Goal: Find specific page/section: Find specific page/section

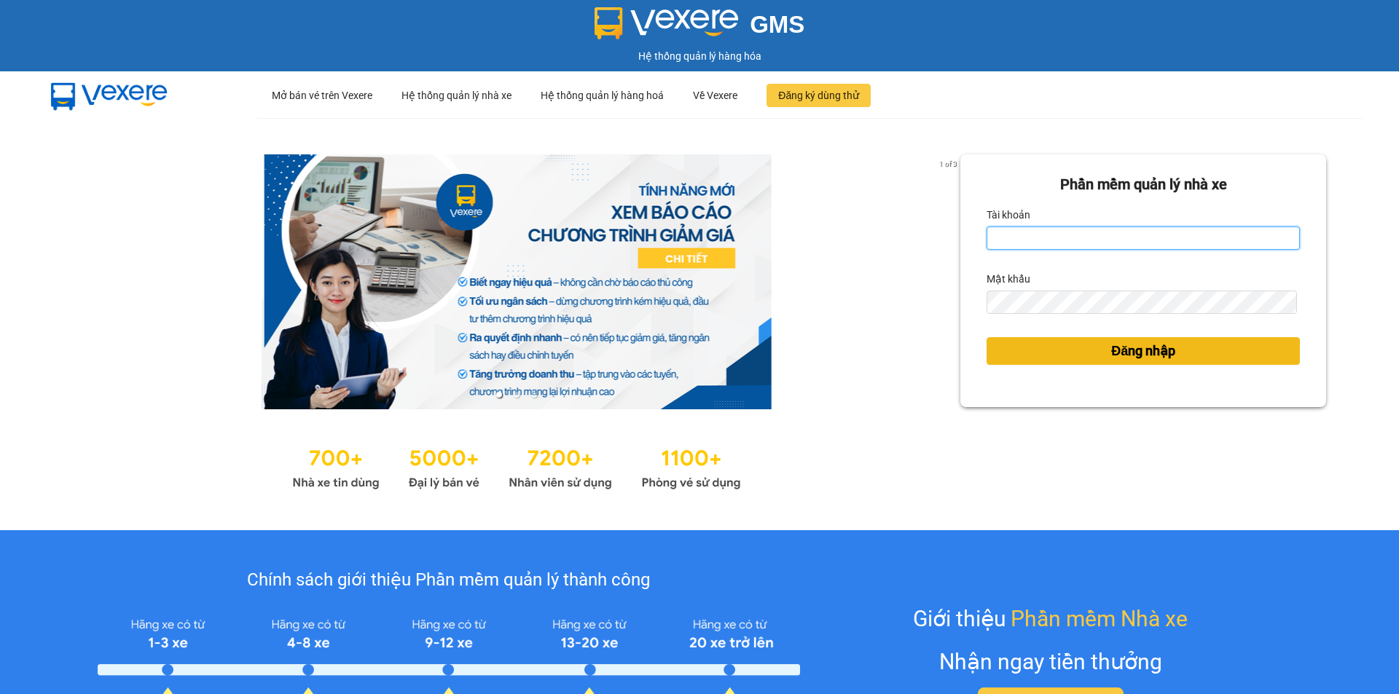
type input "trangnt.lienhung"
click at [1044, 346] on button "Đăng nhập" at bounding box center [1142, 351] width 313 height 28
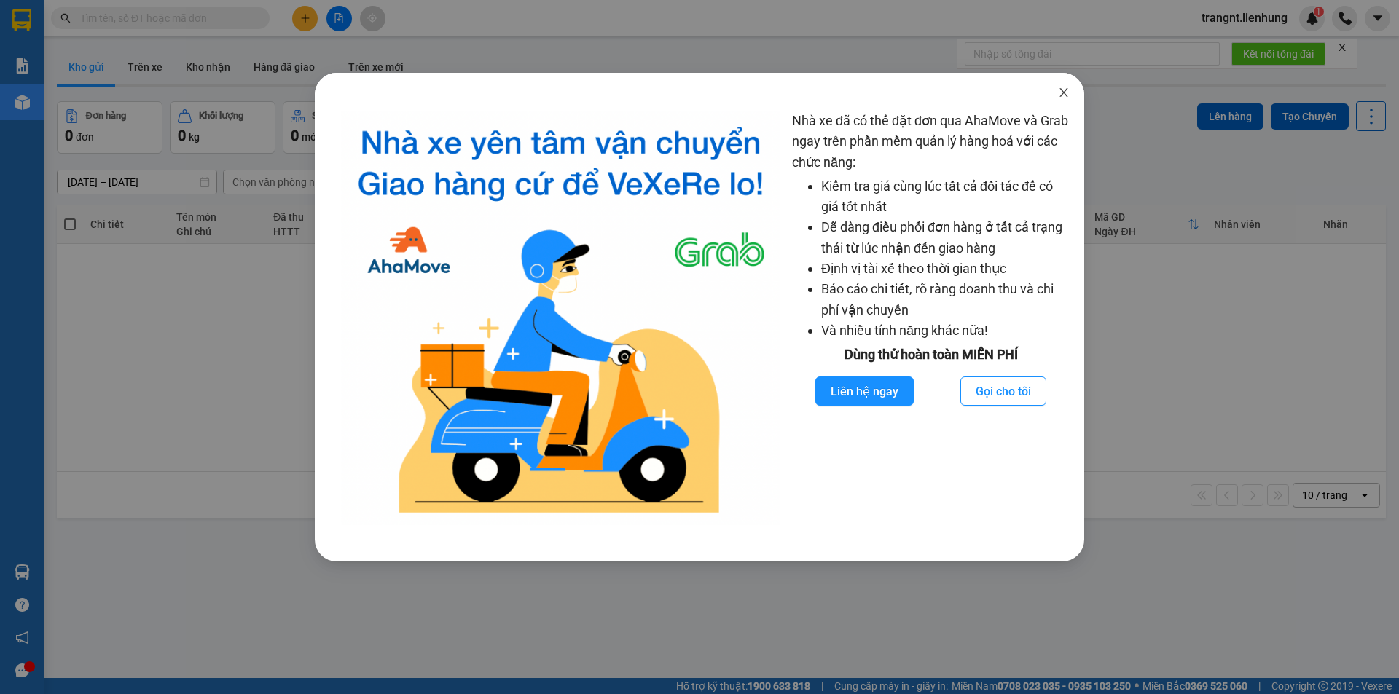
click at [1062, 94] on icon "close" at bounding box center [1064, 93] width 12 height 12
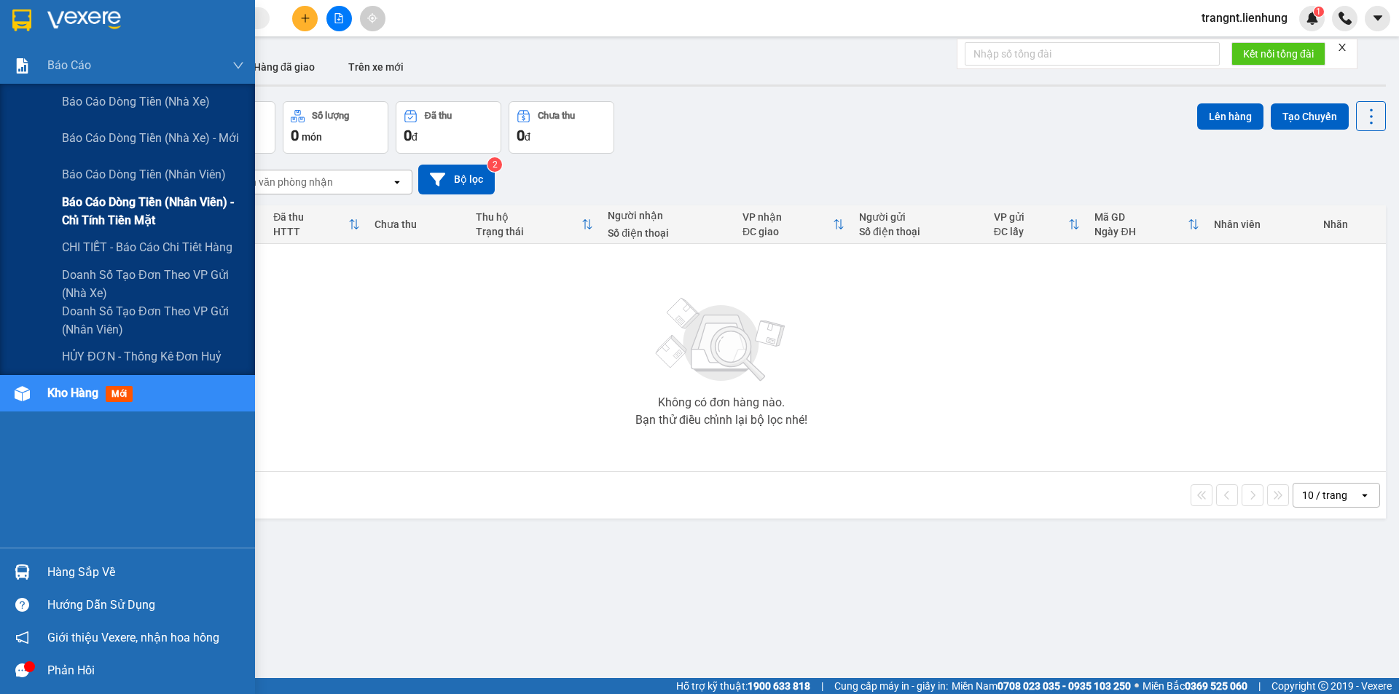
click at [136, 206] on span "Báo cáo dòng tiền (nhân viên) - chỉ tính tiền mặt" at bounding box center [153, 211] width 182 height 36
